Goal: Task Accomplishment & Management: Manage account settings

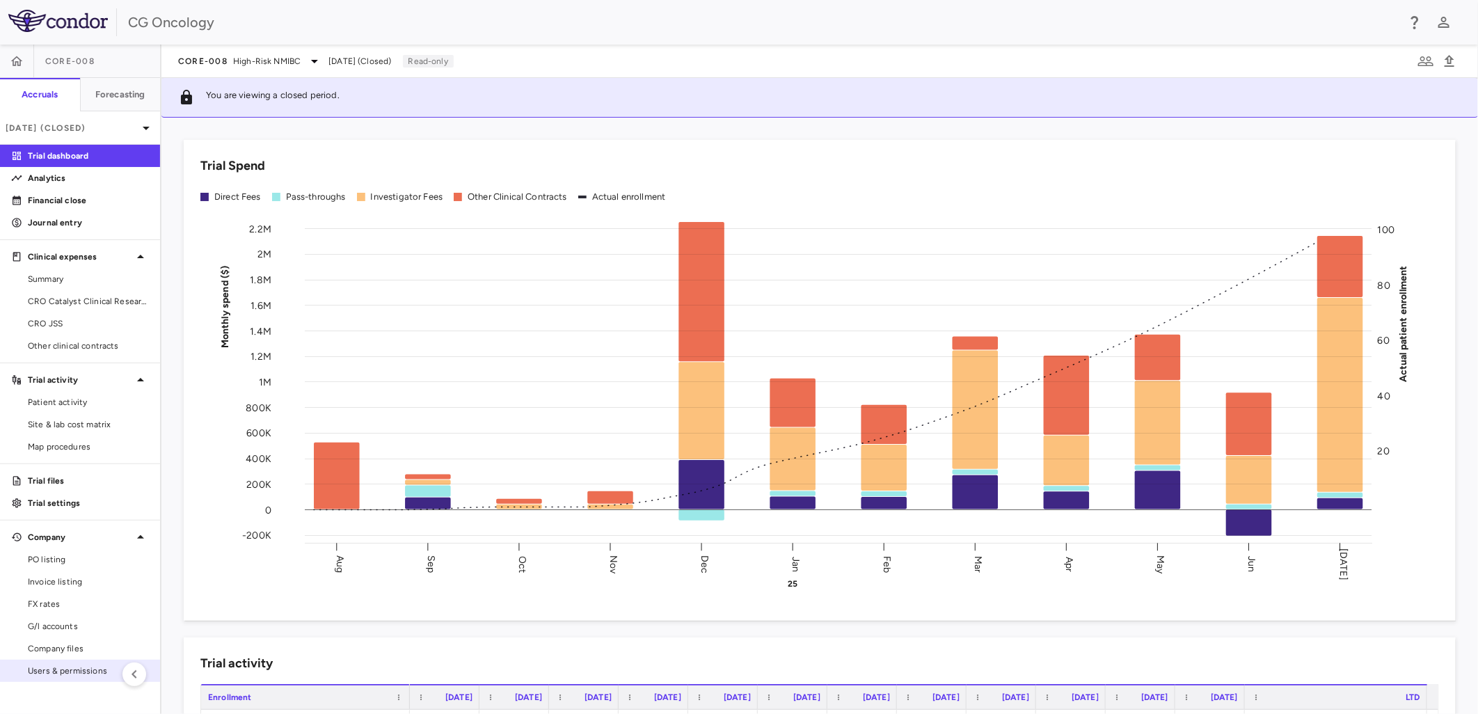
click at [82, 661] on link "Users & permissions" at bounding box center [80, 670] width 160 height 21
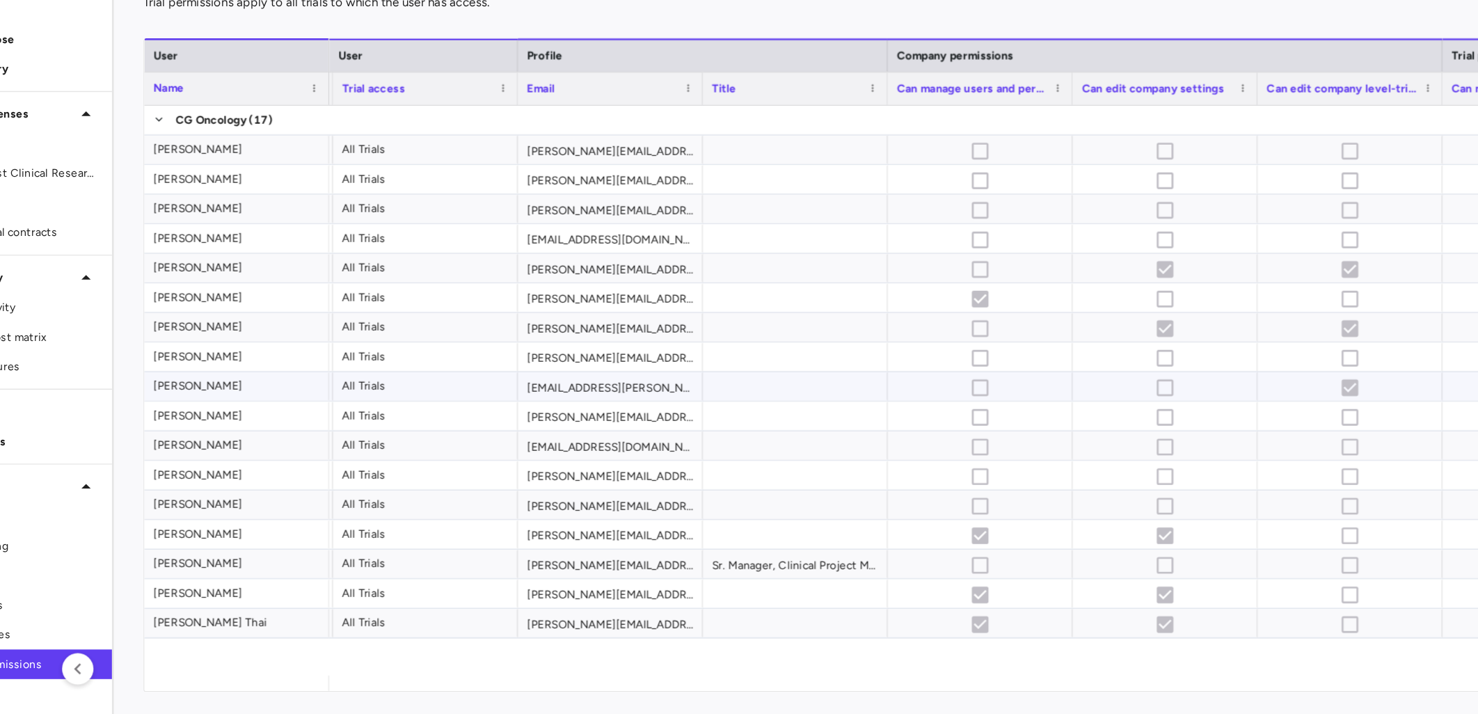
scroll to position [0, 306]
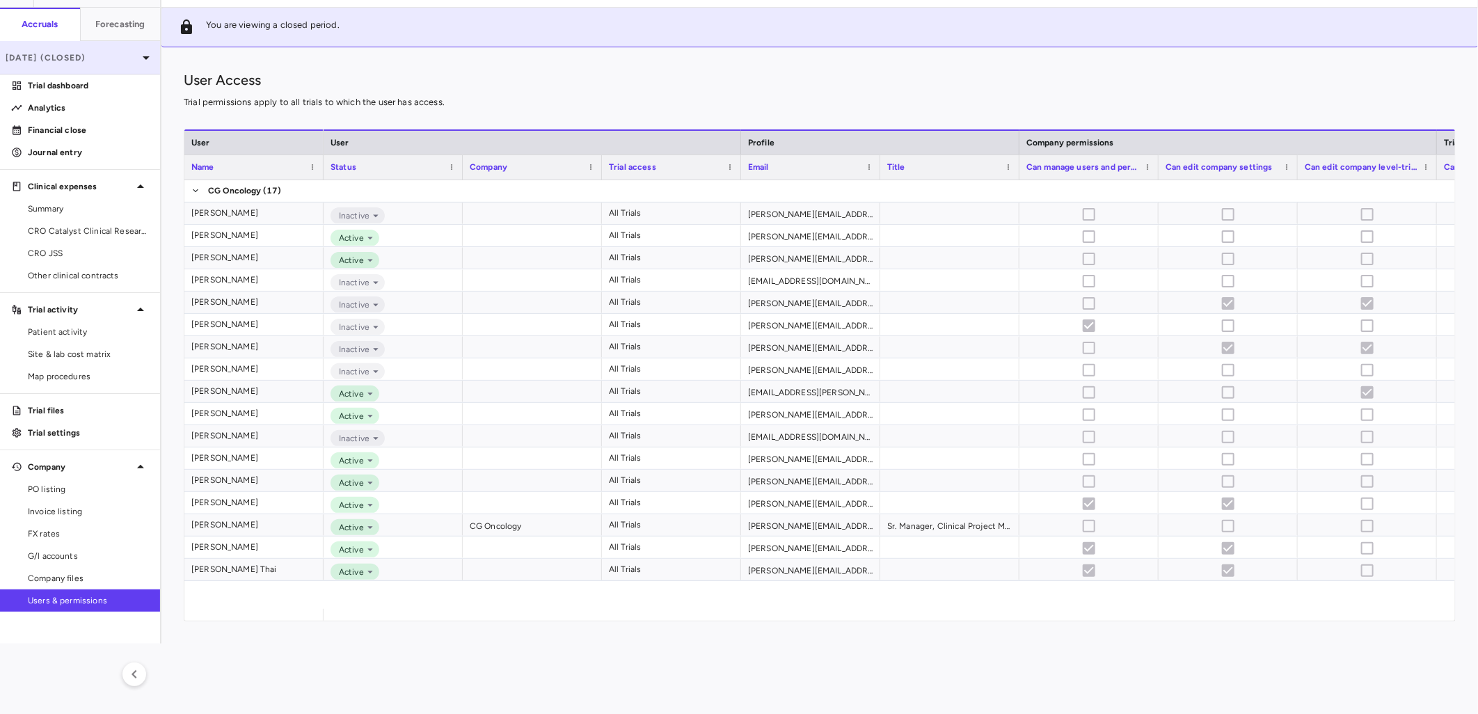
click at [109, 49] on div "[DATE] (Closed)" at bounding box center [80, 57] width 160 height 33
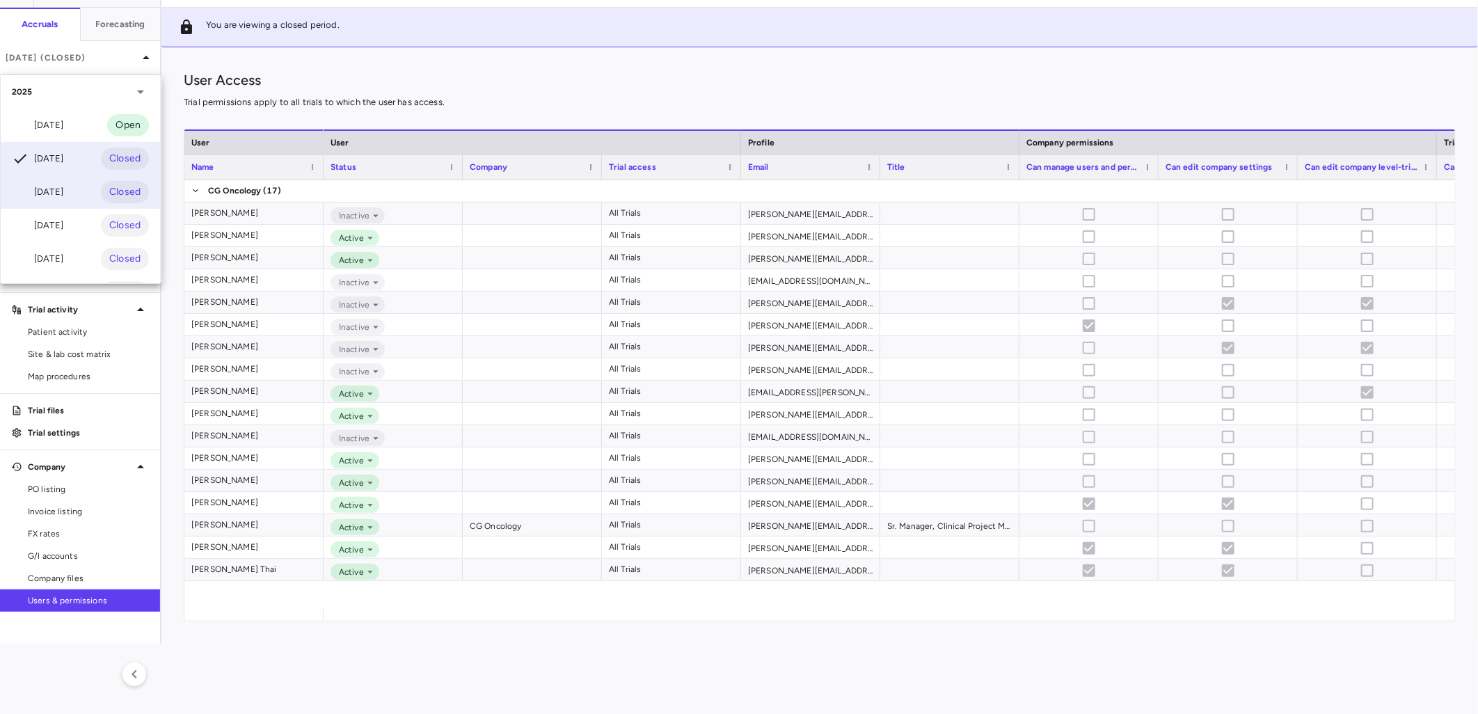
click at [63, 191] on div "[DATE]" at bounding box center [37, 192] width 51 height 17
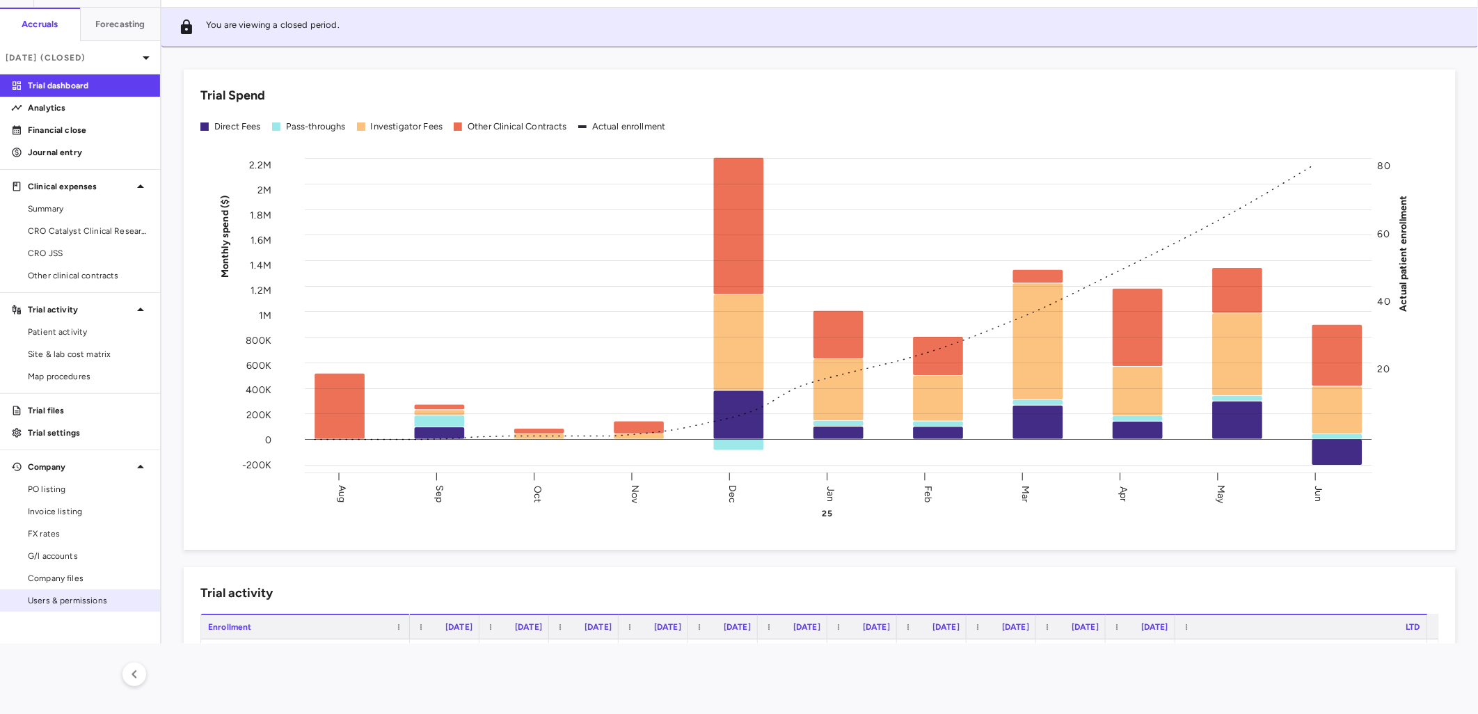
click at [88, 597] on span "Users & permissions" at bounding box center [88, 600] width 121 height 13
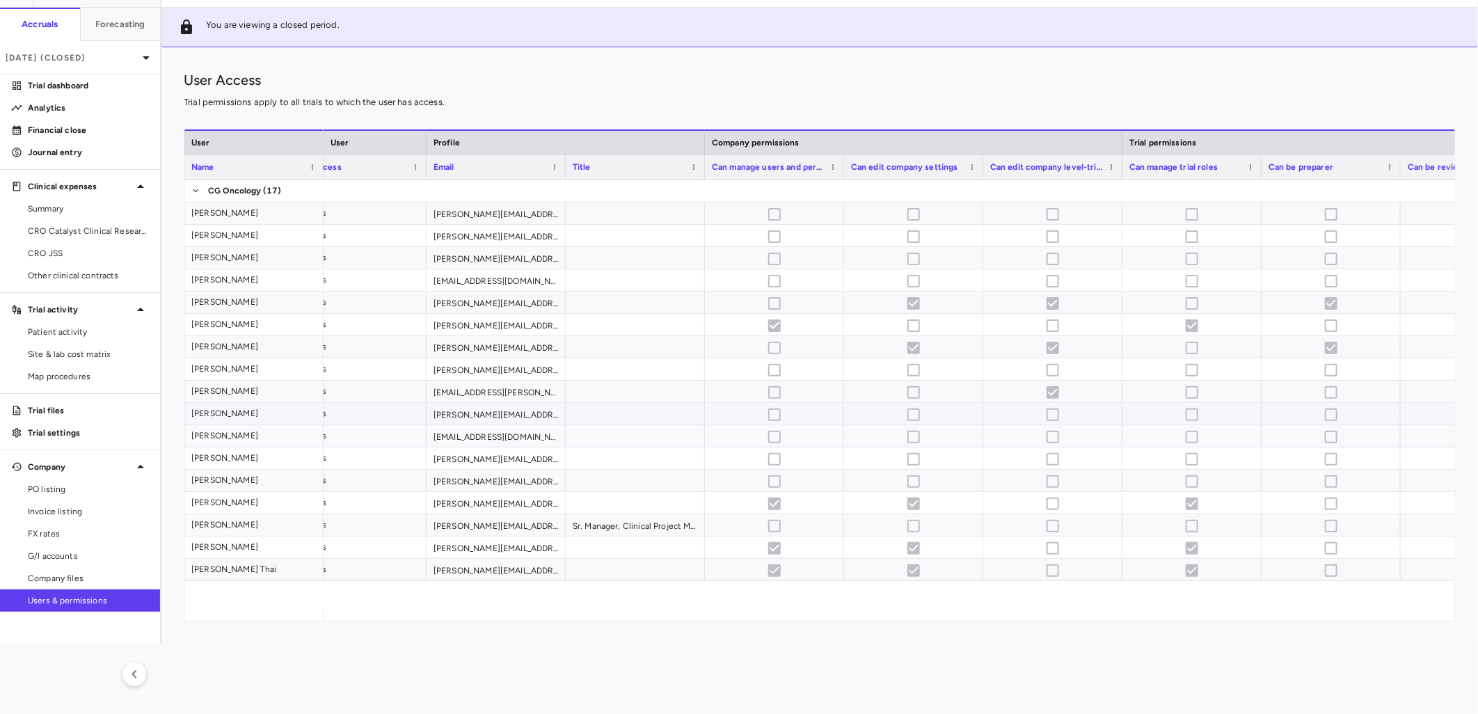
scroll to position [0, 351]
